Goal: Check status: Check status

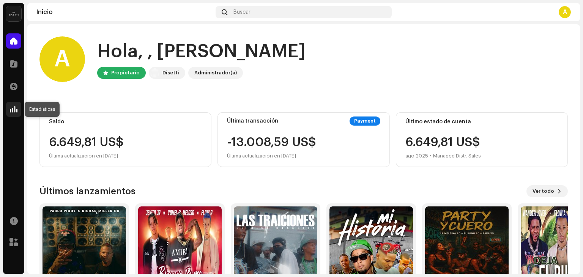
click at [14, 110] on span at bounding box center [14, 109] width 8 height 6
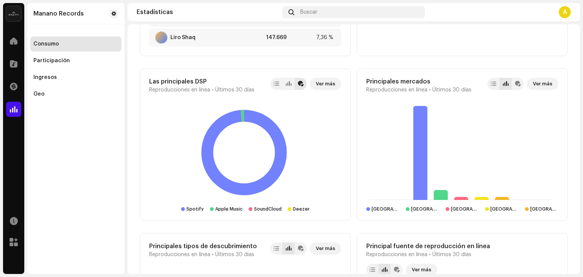
scroll to position [574, 0]
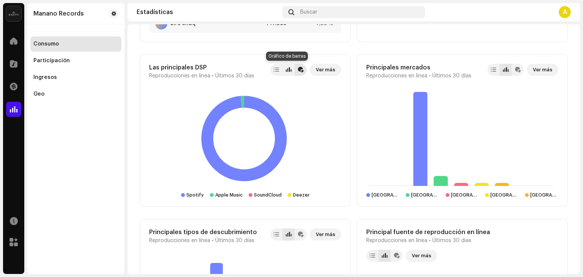
click at [282, 71] on div at bounding box center [288, 70] width 12 height 12
